Goal: Task Accomplishment & Management: Use online tool/utility

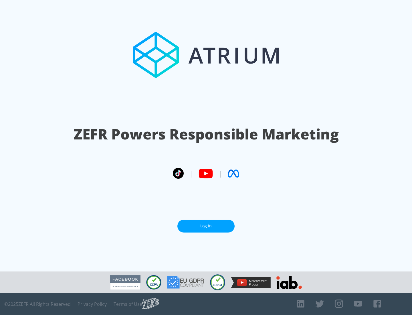
click at [206, 226] on link "Log In" at bounding box center [206, 226] width 57 height 13
